Goal: Transaction & Acquisition: Download file/media

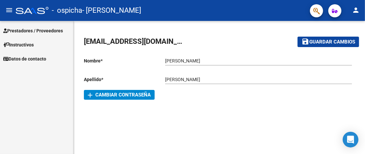
click at [51, 30] on span "Prestadores / Proveedores" at bounding box center [33, 30] width 60 height 7
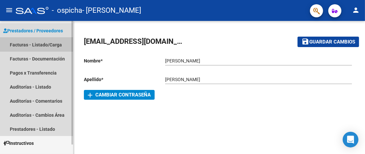
click at [51, 45] on link "Facturas - Listado/Carga" at bounding box center [36, 45] width 73 height 14
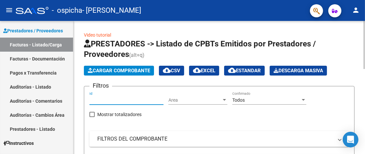
click at [129, 99] on input "Id" at bounding box center [126, 101] width 74 height 6
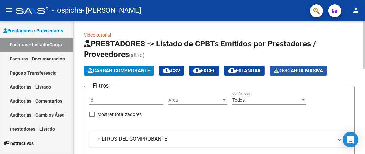
click at [315, 73] on span "Descarga Masiva" at bounding box center [299, 71] width 50 height 6
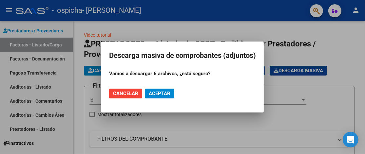
click at [159, 93] on span "Aceptar" at bounding box center [160, 94] width 22 height 6
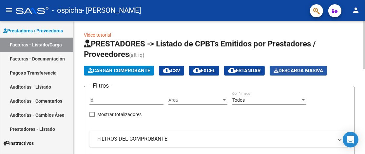
click at [305, 70] on span "Descarga Masiva" at bounding box center [299, 71] width 50 height 6
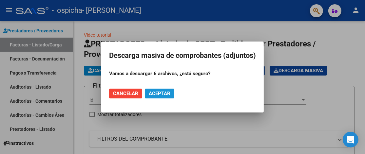
click at [156, 94] on span "Aceptar" at bounding box center [160, 94] width 22 height 6
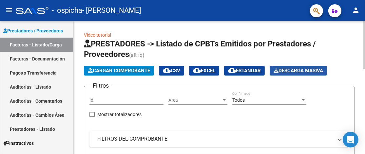
click at [313, 68] on span "Descarga Masiva" at bounding box center [299, 71] width 50 height 6
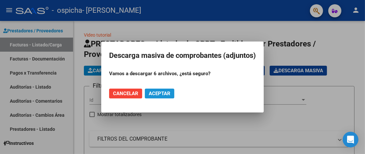
click at [157, 97] on button "Aceptar" at bounding box center [160, 94] width 30 height 10
